Goal: Task Accomplishment & Management: Use online tool/utility

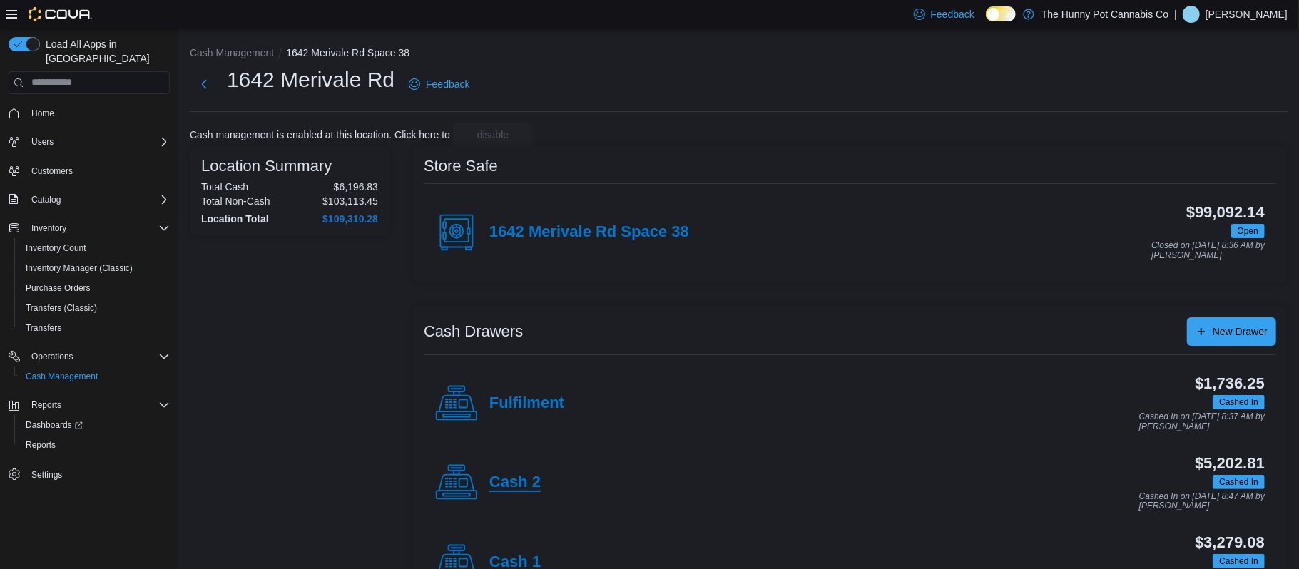
click at [528, 478] on h4 "Cash 2" at bounding box center [514, 483] width 51 height 19
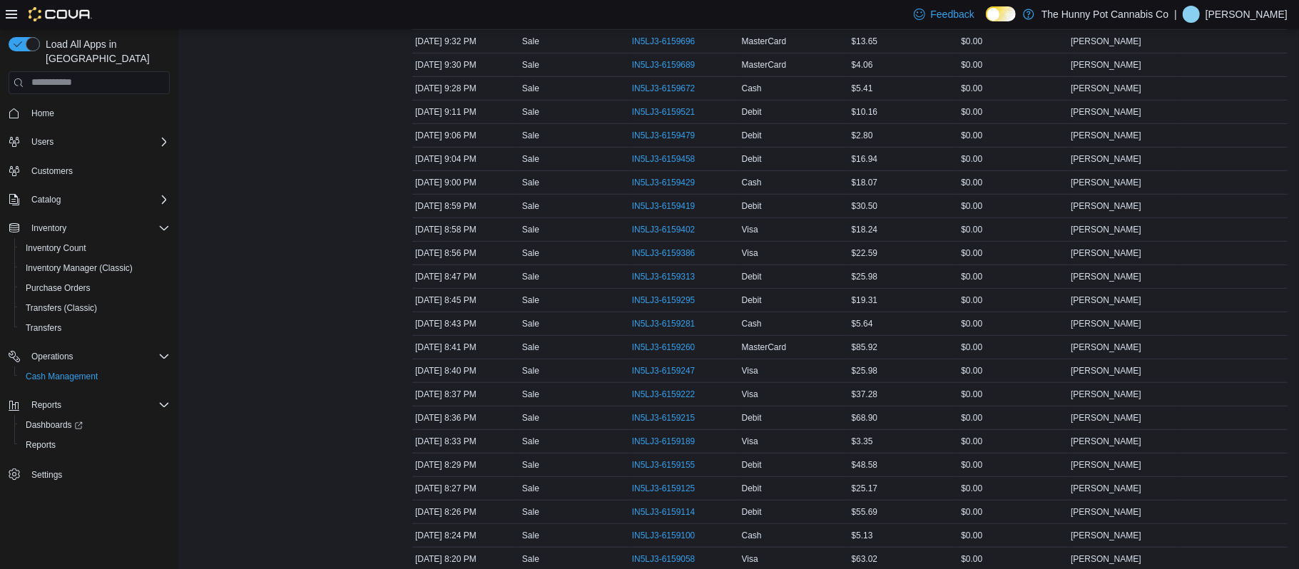
scroll to position [515, 0]
click at [666, 476] on span "IN5LJ3-6159155" at bounding box center [671, 467] width 78 height 17
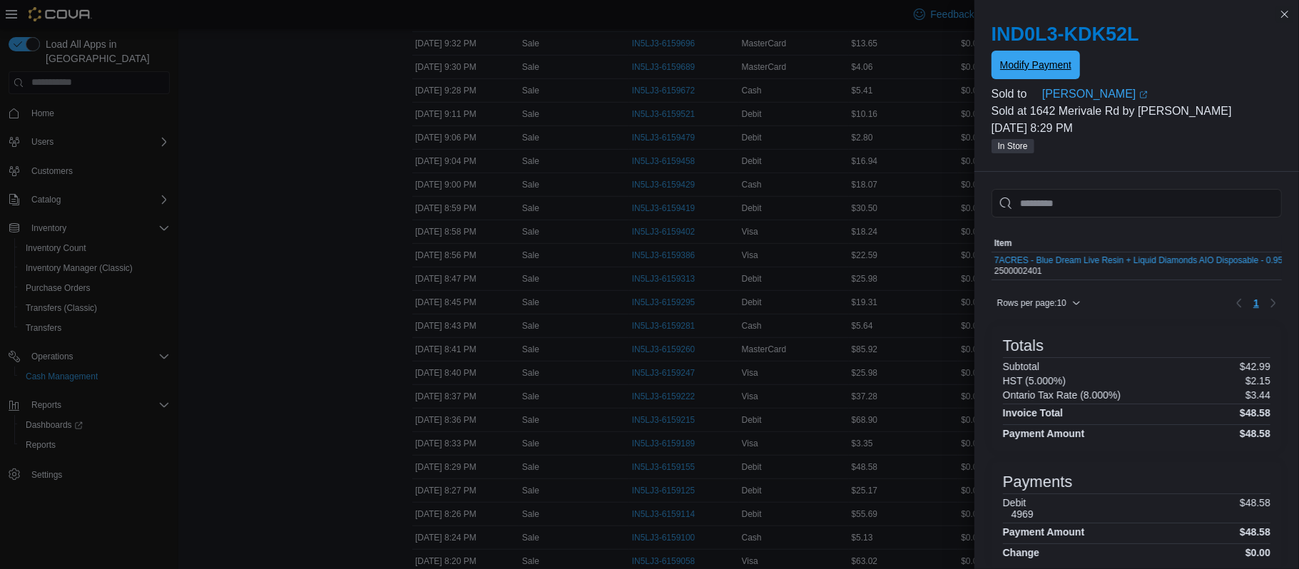
click at [1053, 59] on span "Modify Payment" at bounding box center [1035, 65] width 71 height 14
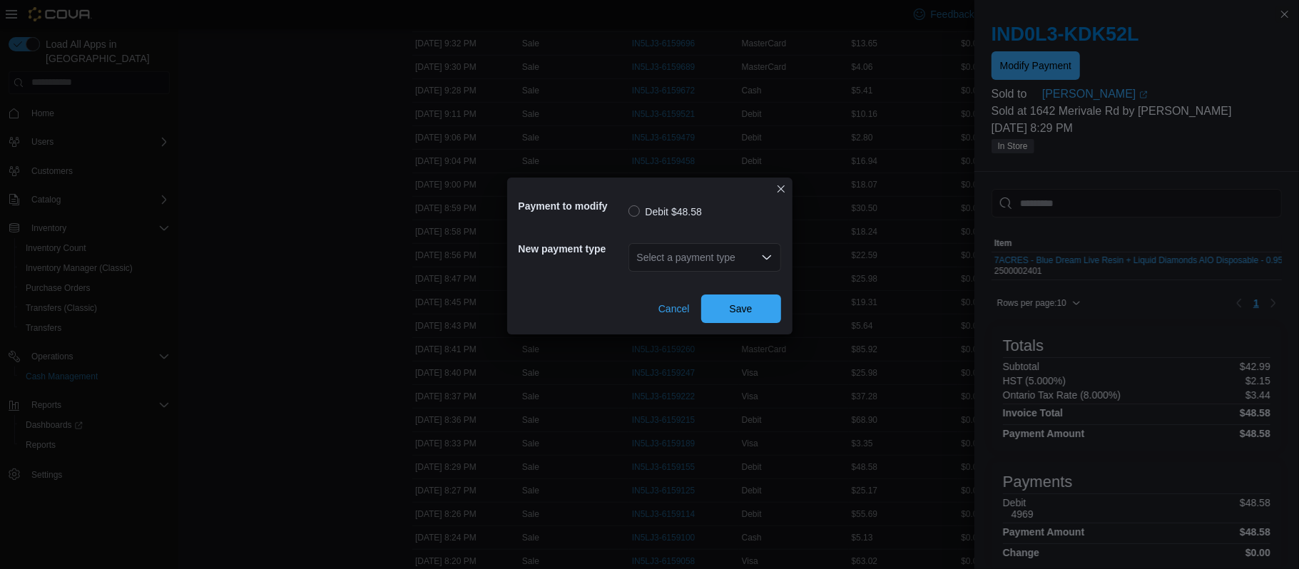
click at [751, 255] on div "Select a payment type" at bounding box center [705, 257] width 153 height 29
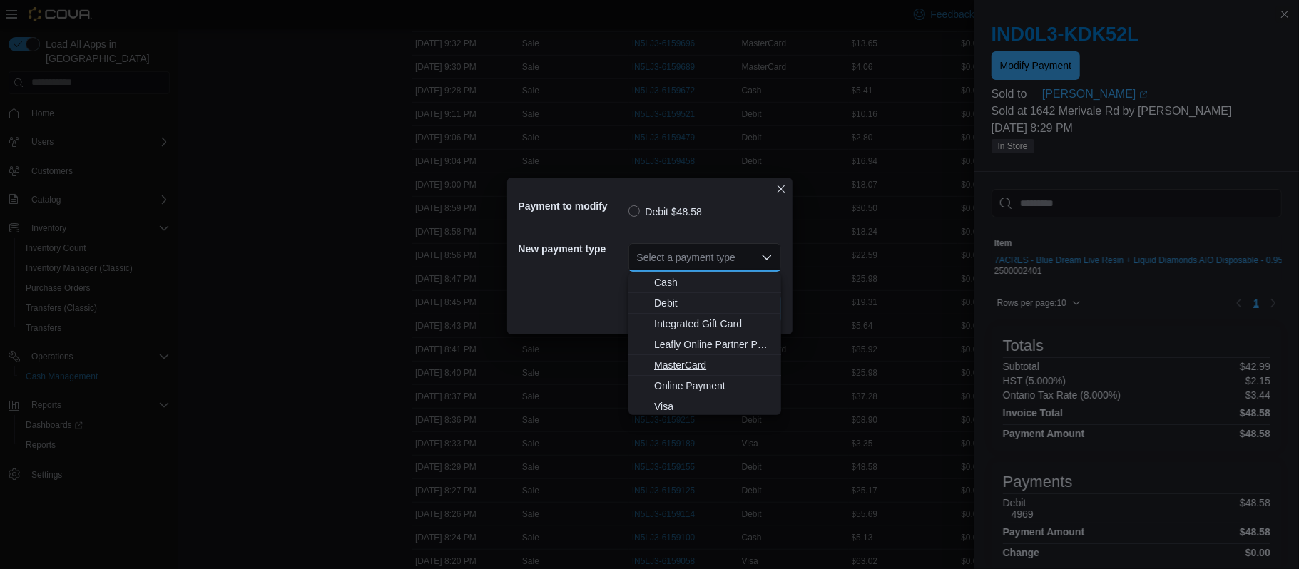
click at [708, 366] on span "MasterCard" at bounding box center [713, 365] width 118 height 14
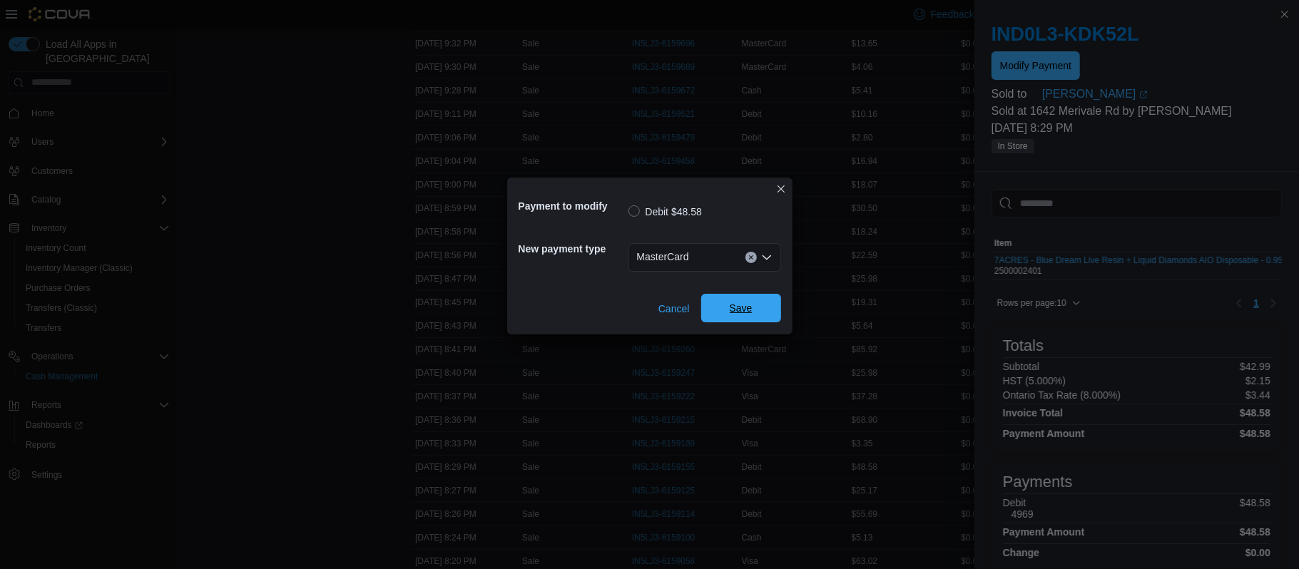
click at [755, 310] on span "Save" at bounding box center [741, 308] width 63 height 29
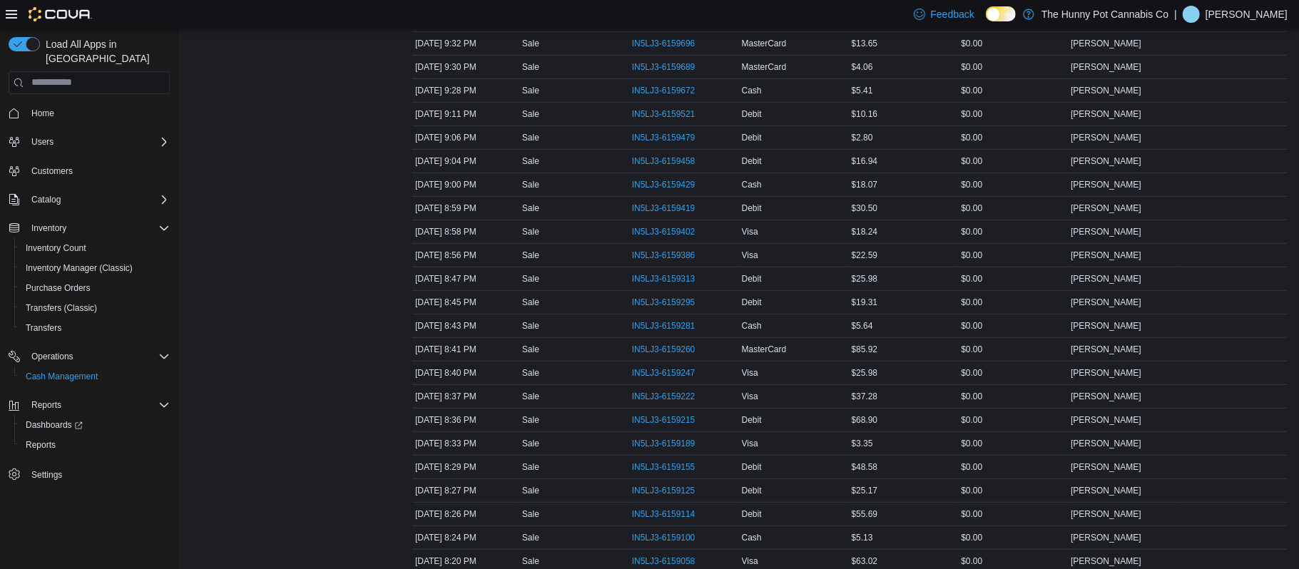
scroll to position [0, 0]
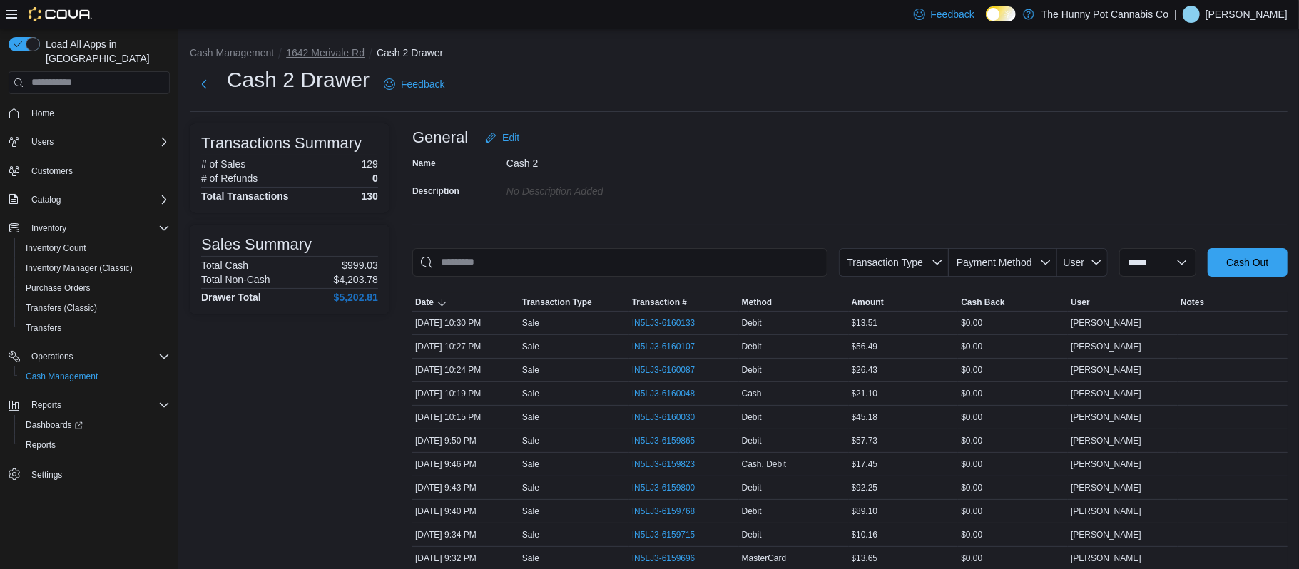
click at [315, 47] on button "1642 Merivale Rd" at bounding box center [325, 52] width 78 height 11
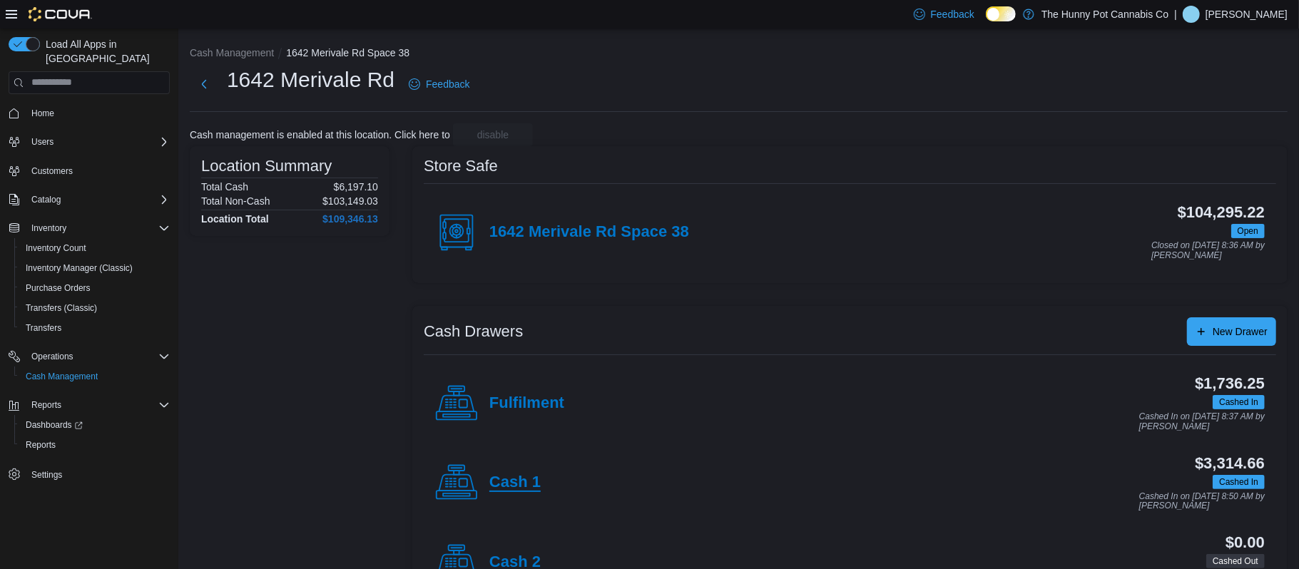
click at [517, 484] on h4 "Cash 1" at bounding box center [514, 483] width 51 height 19
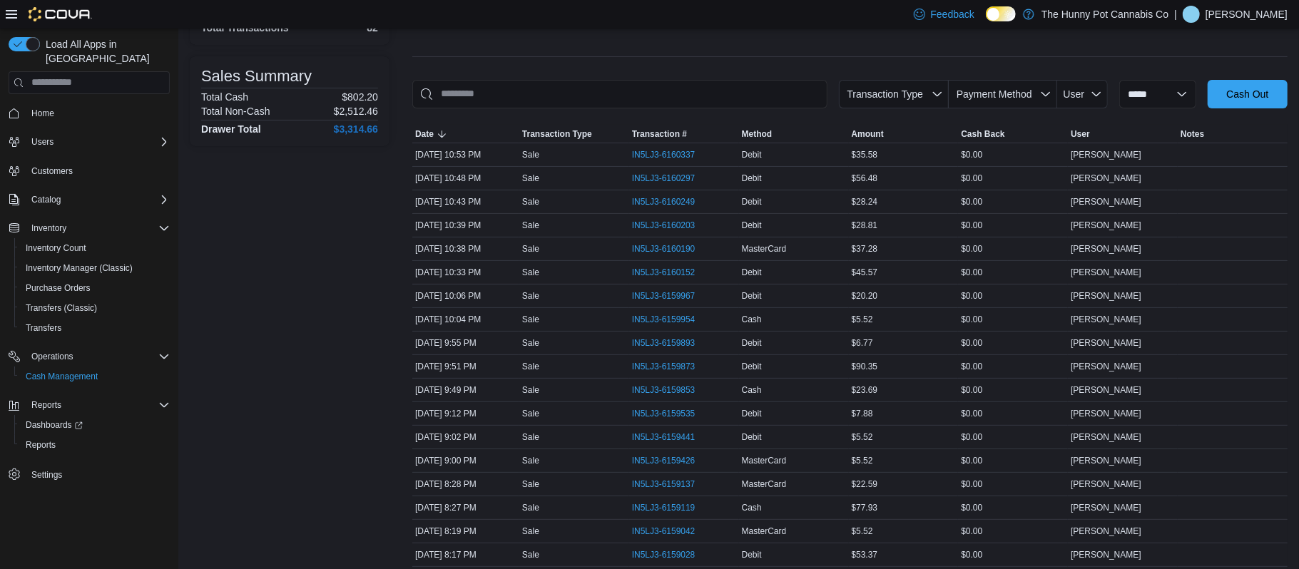
scroll to position [166, 0]
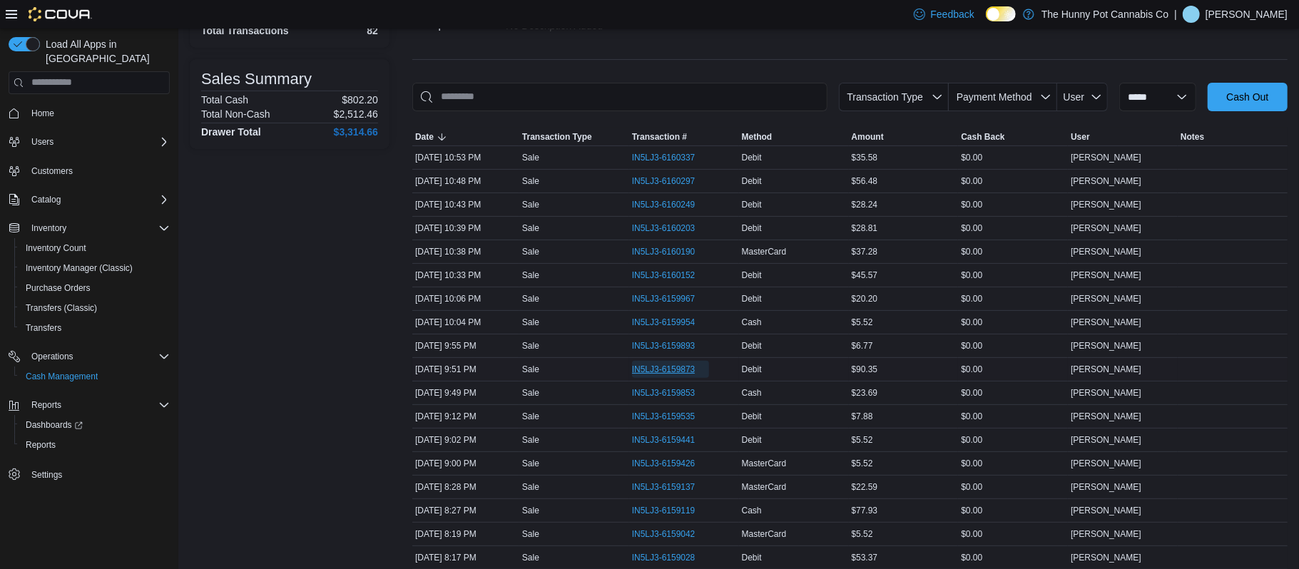
click at [638, 374] on span "IN5LJ3-6159873" at bounding box center [663, 369] width 63 height 11
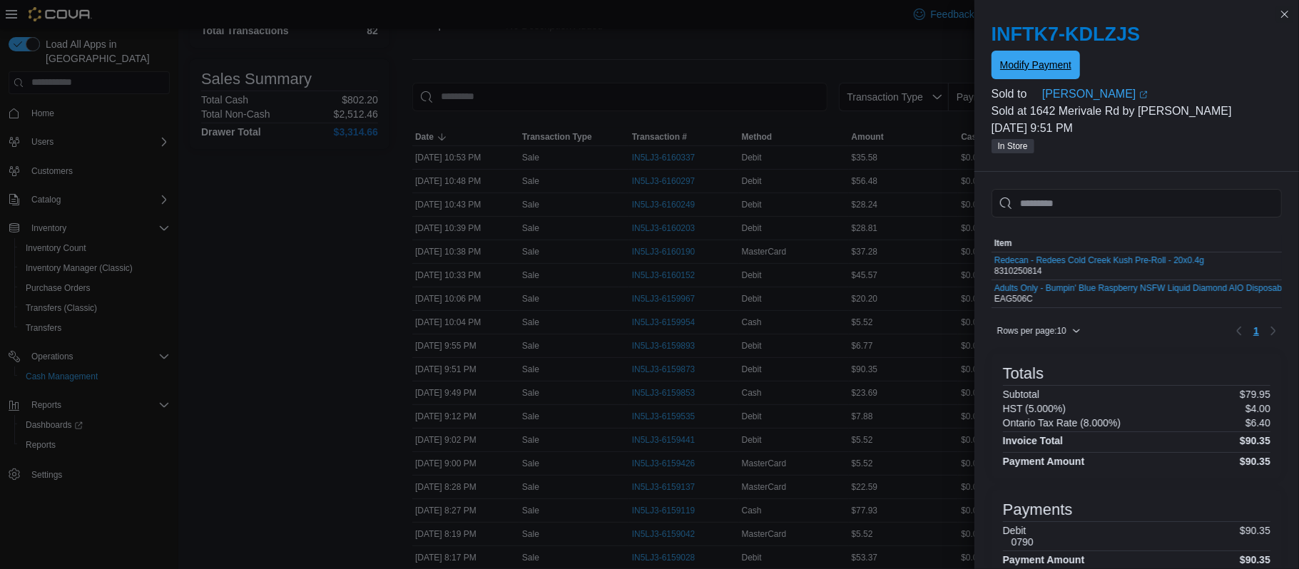
click at [1012, 71] on span "Modify Payment" at bounding box center [1035, 65] width 71 height 14
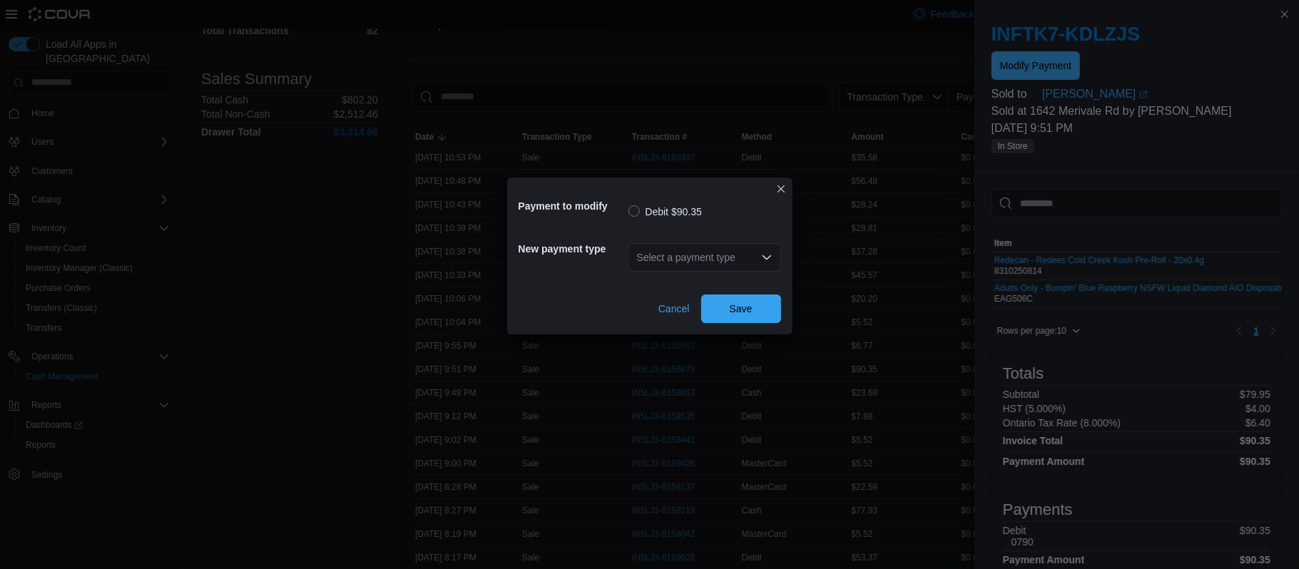
click at [691, 265] on div "Select a payment type" at bounding box center [705, 257] width 153 height 29
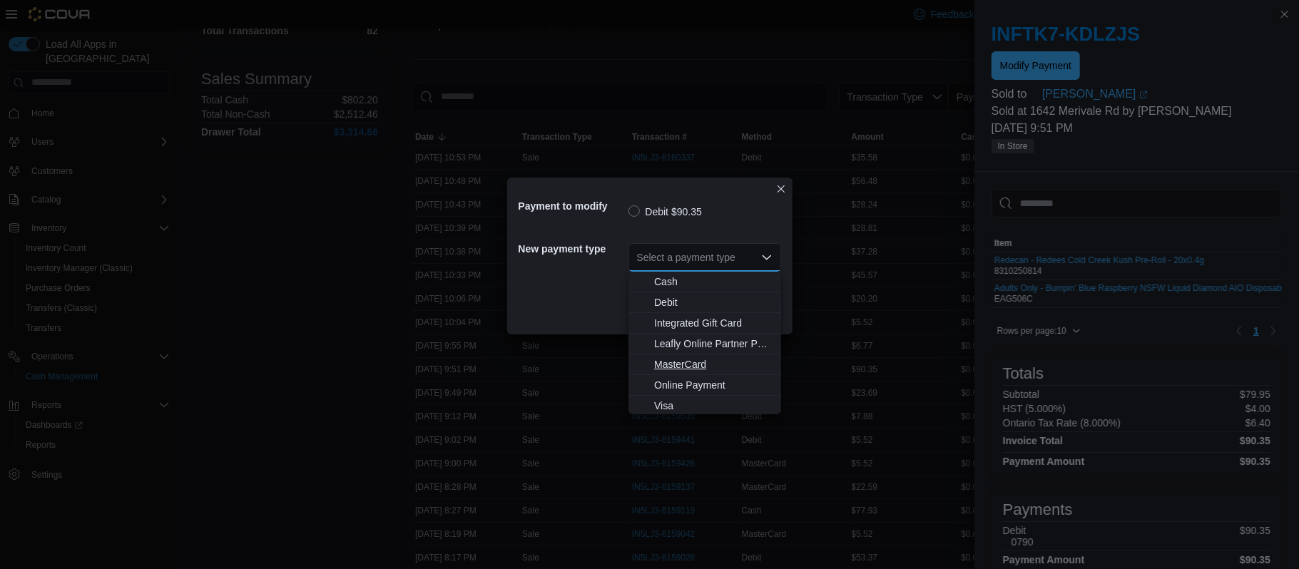
click at [699, 360] on span "MasterCard" at bounding box center [713, 364] width 118 height 14
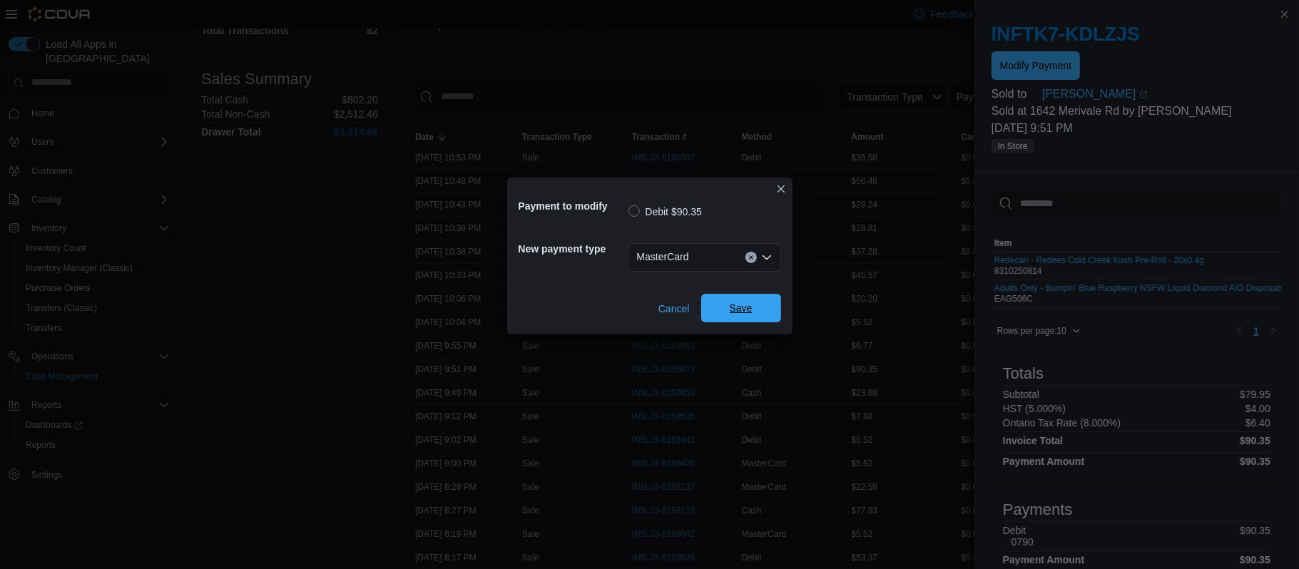
click at [746, 306] on span "Save" at bounding box center [741, 308] width 23 height 14
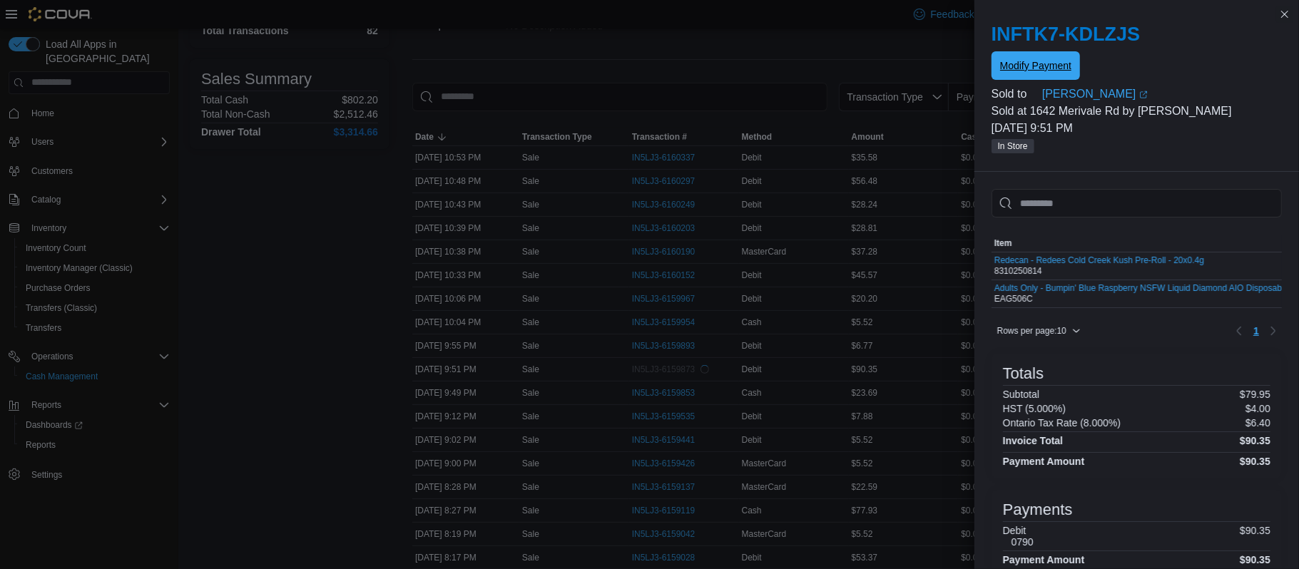
scroll to position [0, 0]
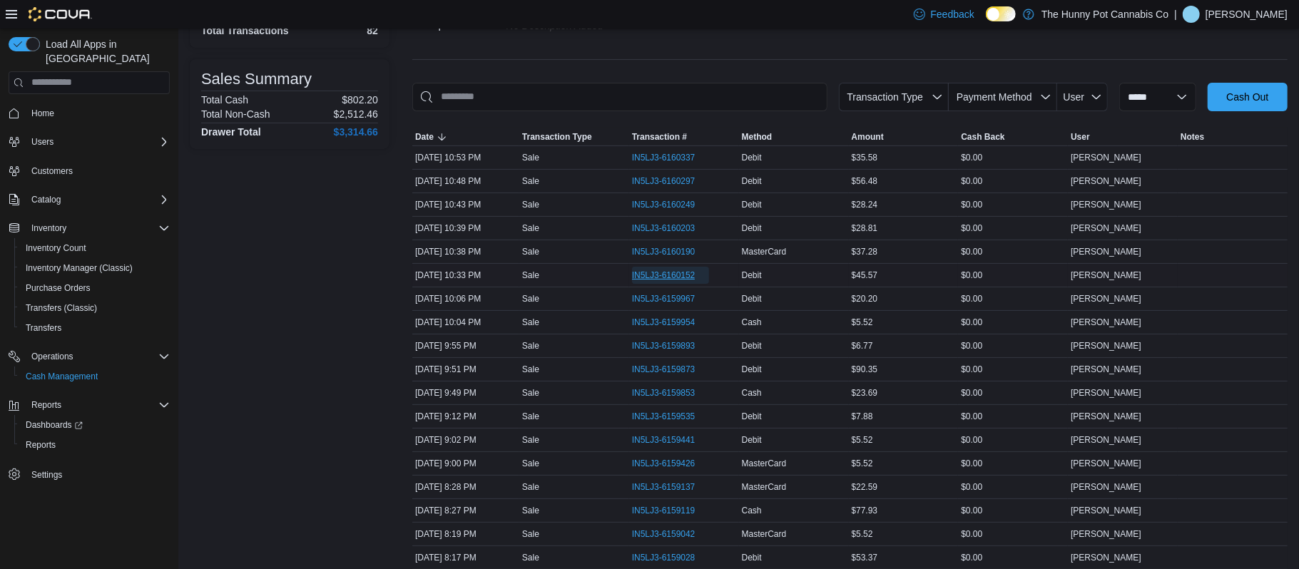
click at [641, 273] on span "IN5LJ3-6160152" at bounding box center [663, 275] width 63 height 11
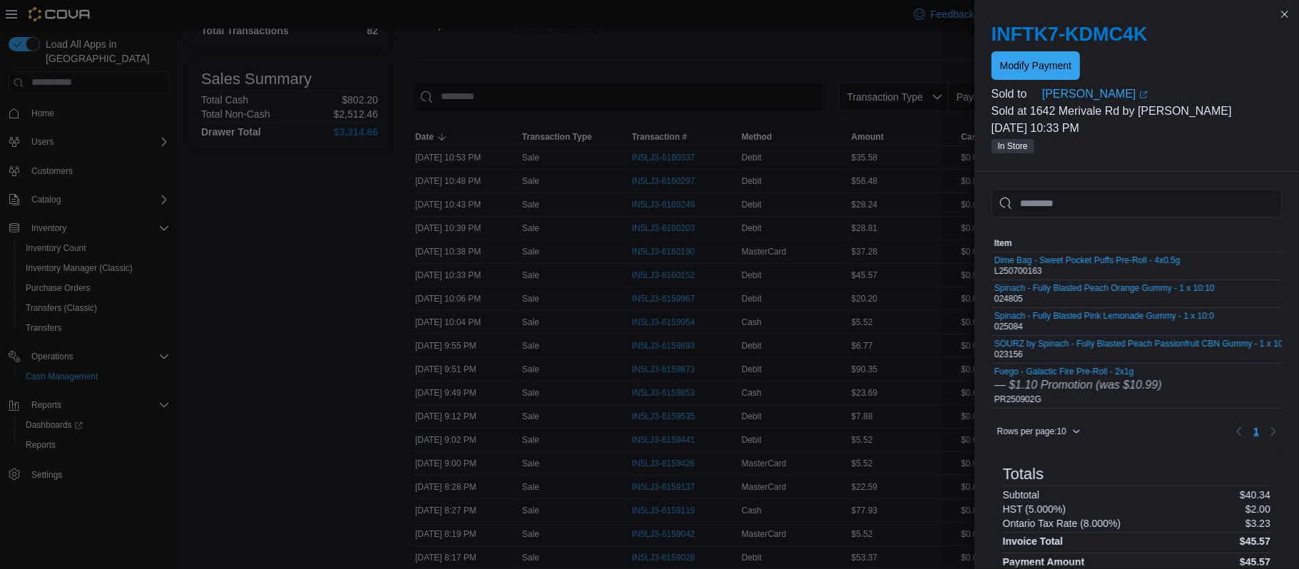
click at [1013, 83] on div at bounding box center [1137, 83] width 290 height 6
click at [1024, 76] on span "Modify Payment" at bounding box center [1035, 65] width 71 height 29
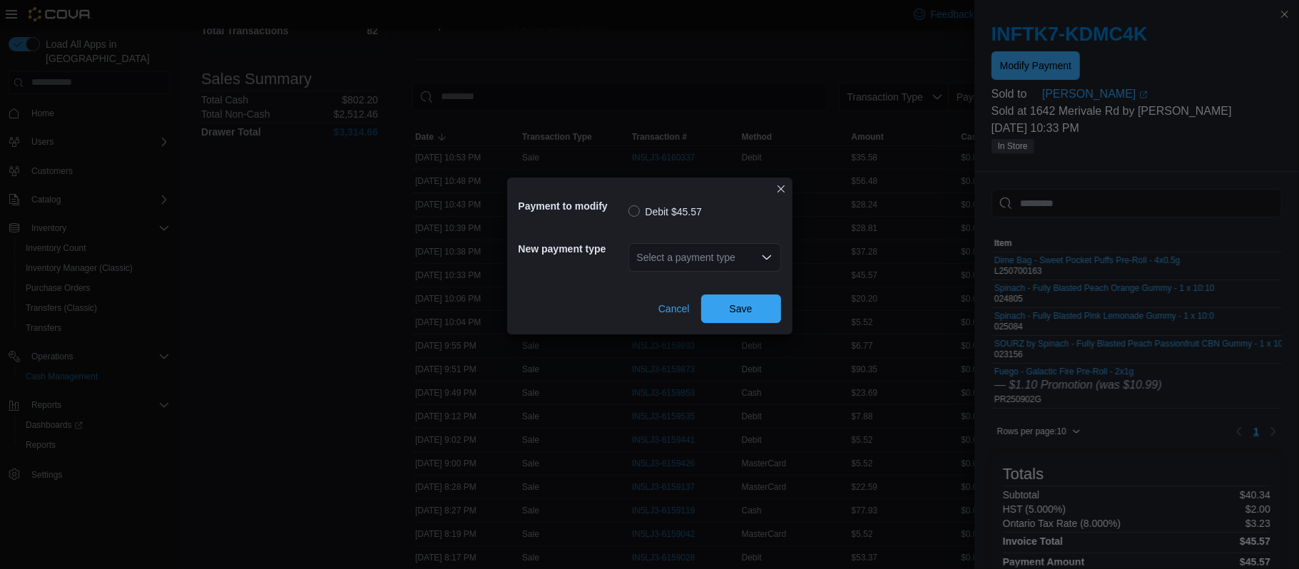
click at [718, 270] on div "Select a payment type" at bounding box center [705, 257] width 153 height 29
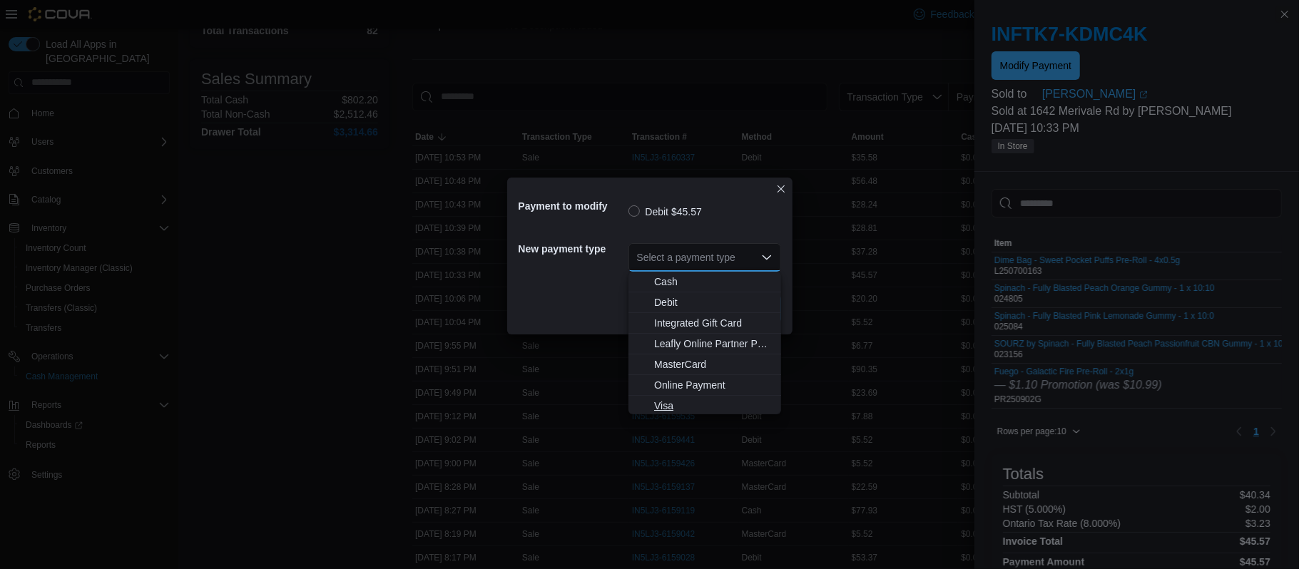
click at [668, 412] on span "Visa" at bounding box center [713, 406] width 118 height 14
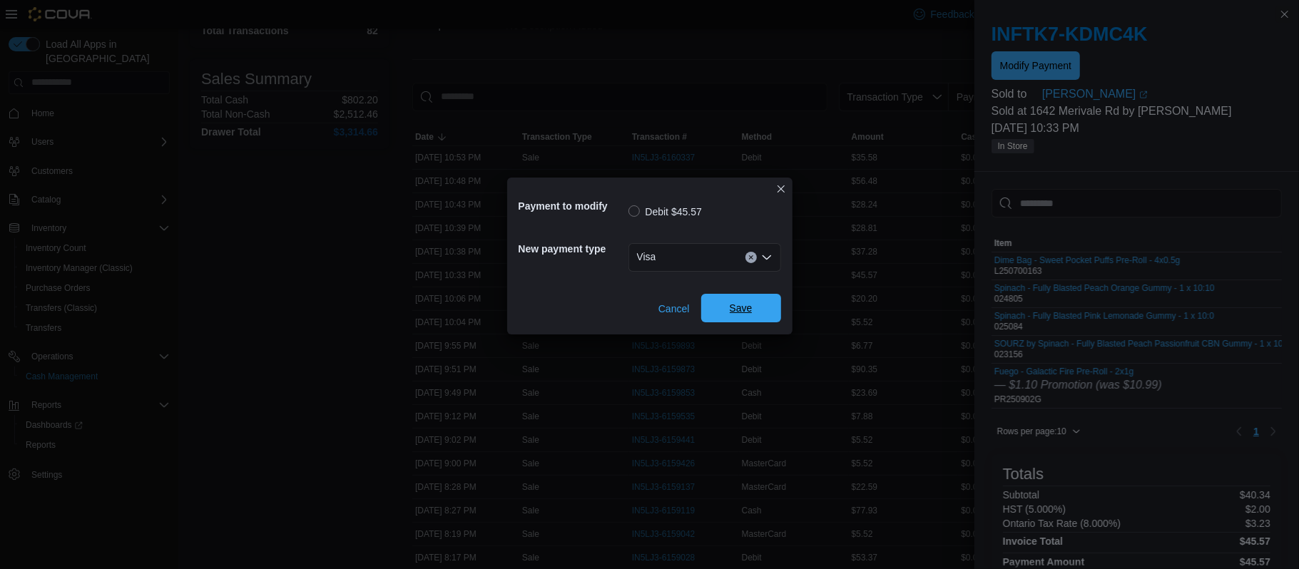
click at [748, 306] on span "Save" at bounding box center [741, 308] width 23 height 14
